Goal: Task Accomplishment & Management: Manage account settings

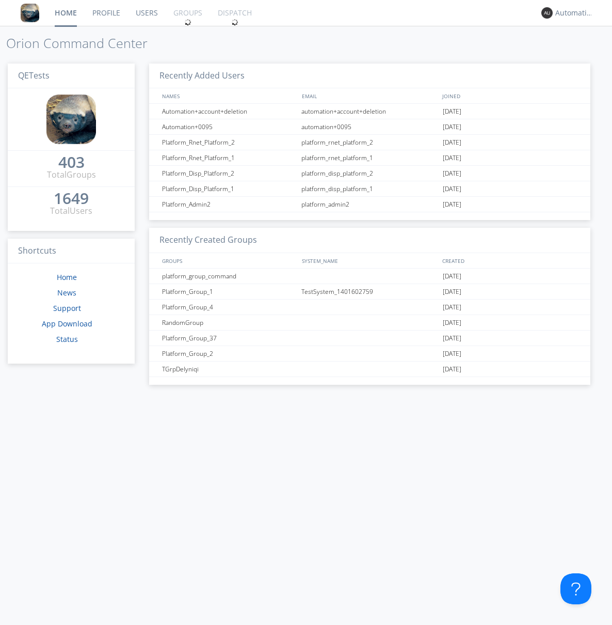
click at [187, 13] on link "Groups" at bounding box center [188, 13] width 44 height 26
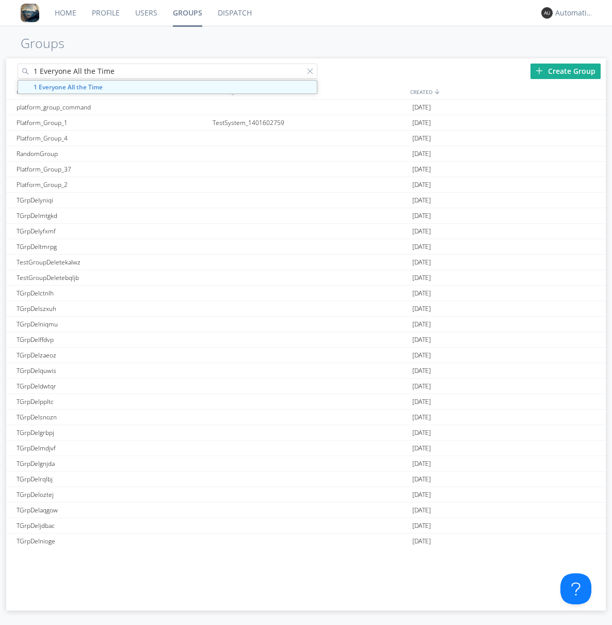
type input "1 Everyone All the Time"
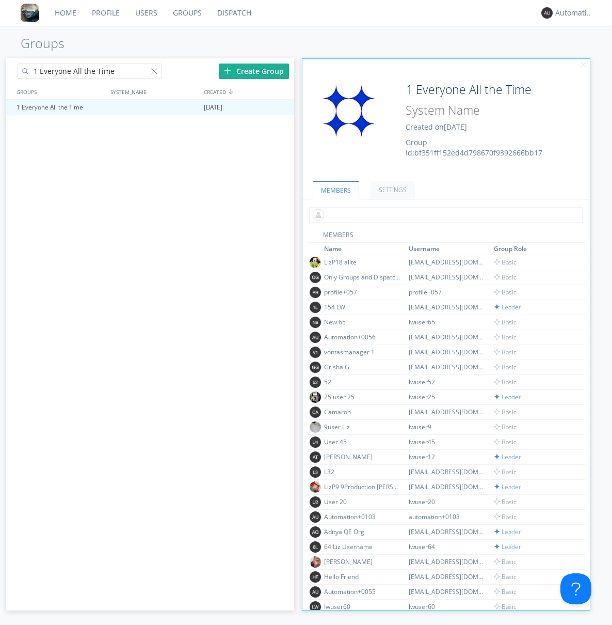
click at [444, 214] on input "text" at bounding box center [446, 214] width 274 height 15
type input "[EMAIL_ADDRESS][DOMAIN_NAME]"
click at [560, 617] on div "1 Everyone All the Time Create Group GROUPS SYSTEM_NAME CREATED 1 Everyone All …" at bounding box center [306, 340] width 612 height 569
